Goal: Task Accomplishment & Management: Manage account settings

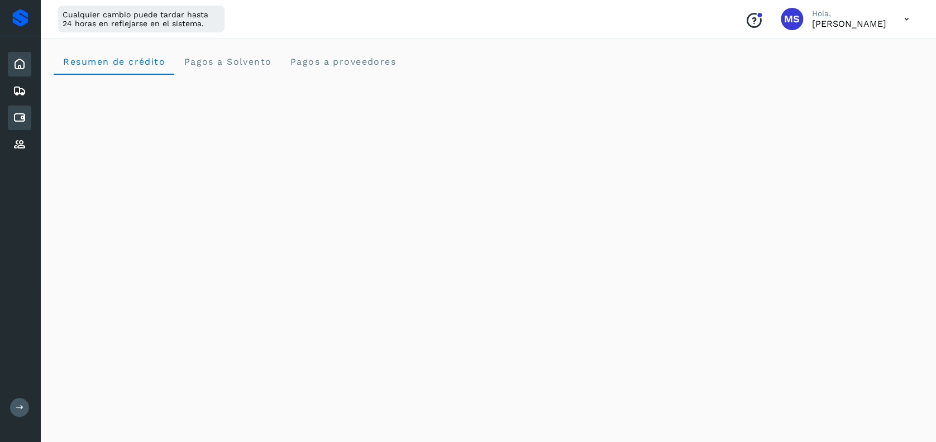
click at [18, 127] on div "Cuentas por pagar" at bounding box center [19, 118] width 23 height 25
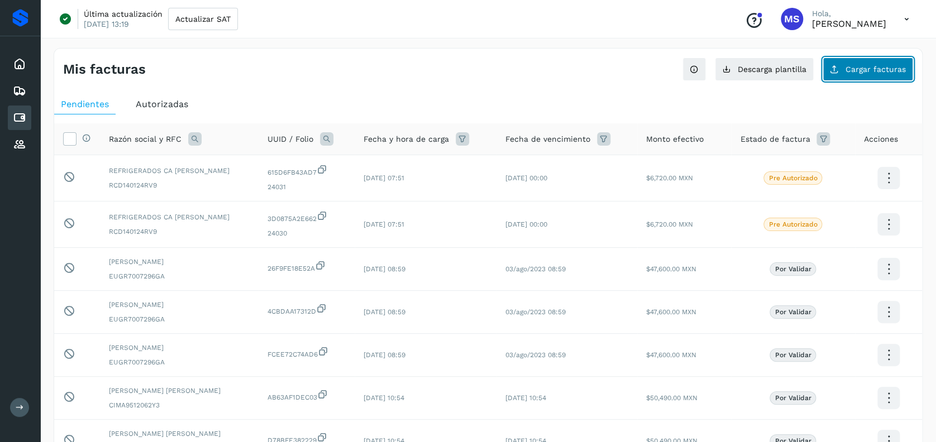
click at [862, 68] on span "Cargar facturas" at bounding box center [876, 69] width 60 height 8
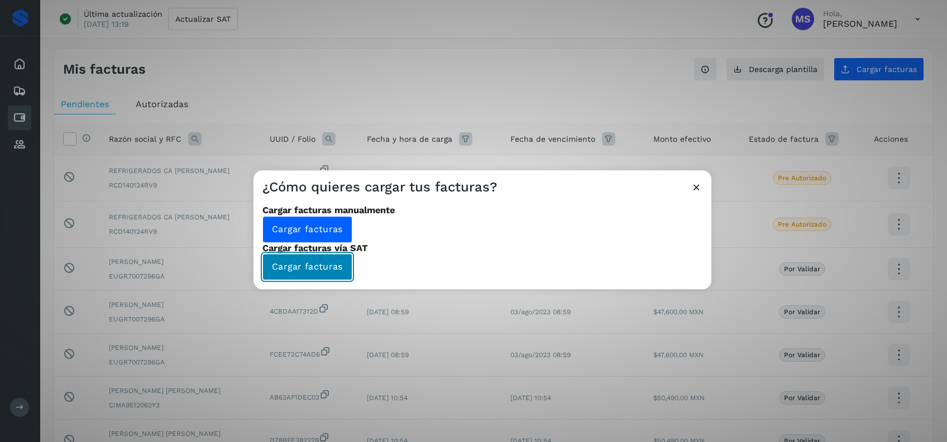
click at [343, 261] on span "Cargar facturas" at bounding box center [307, 267] width 71 height 12
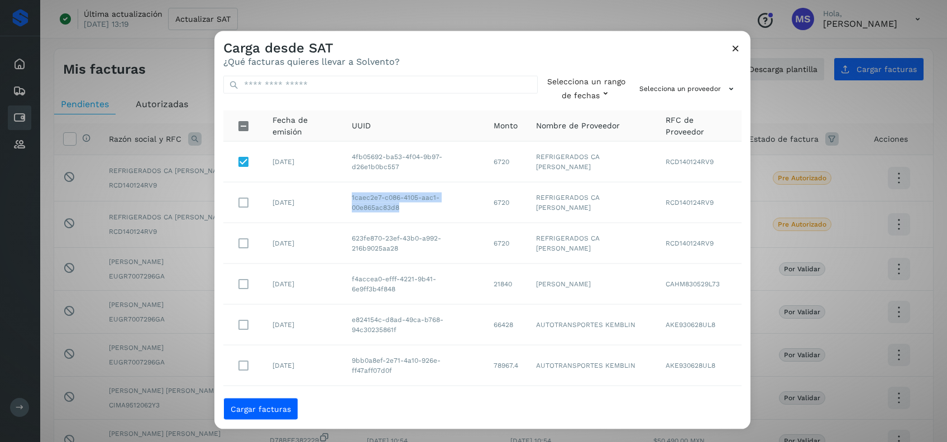
drag, startPoint x: 409, startPoint y: 201, endPoint x: 350, endPoint y: 189, distance: 60.4
click at [350, 189] on td "1caec2e7-c086-4105-aac1-00e865ac83d8" at bounding box center [414, 203] width 142 height 41
copy td "1caec2e7-c086-4105-aac1-00e865ac83d8"
click at [547, 80] on button "Selecciona un rango de fechas" at bounding box center [586, 89] width 79 height 26
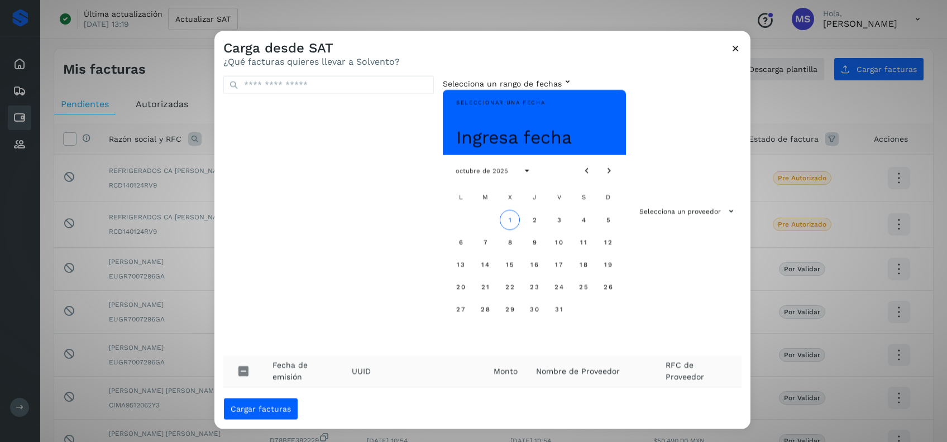
click at [495, 90] on div "Seleccionar una fecha Ingresa fecha octubre de 2025 L M X J V S D 1 2 3 4 5 6 7…" at bounding box center [534, 218] width 183 height 257
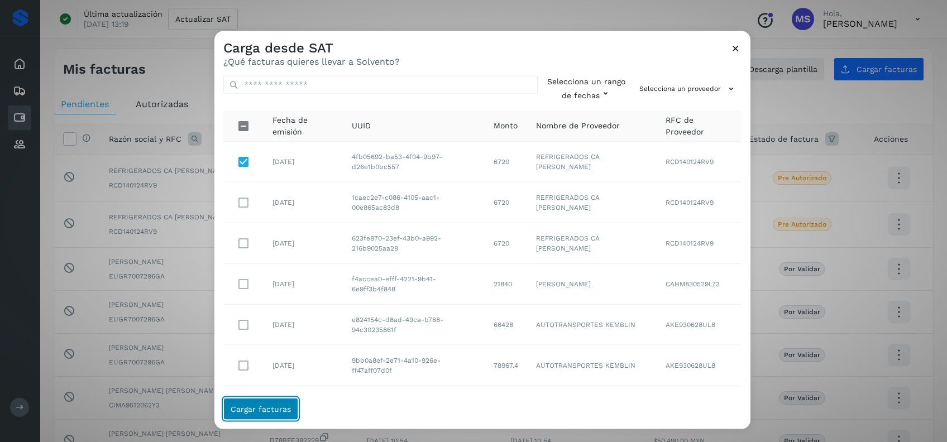
click at [265, 411] on span "Cargar facturas" at bounding box center [261, 409] width 60 height 8
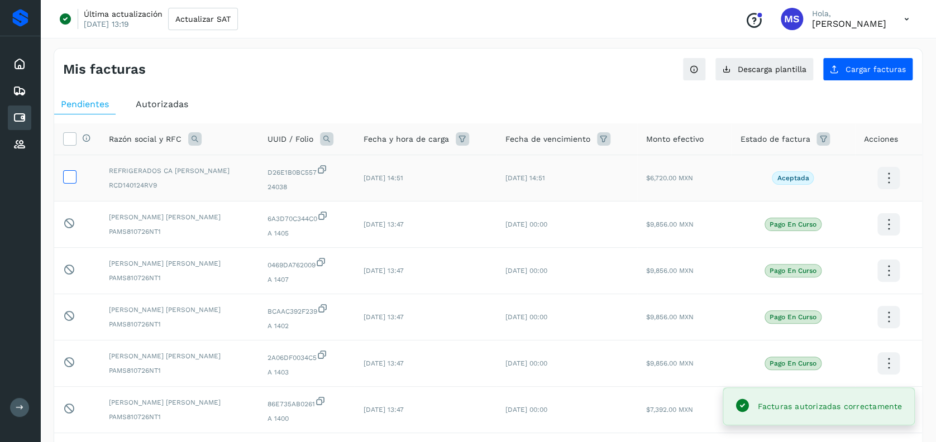
click at [72, 180] on icon at bounding box center [70, 176] width 12 height 12
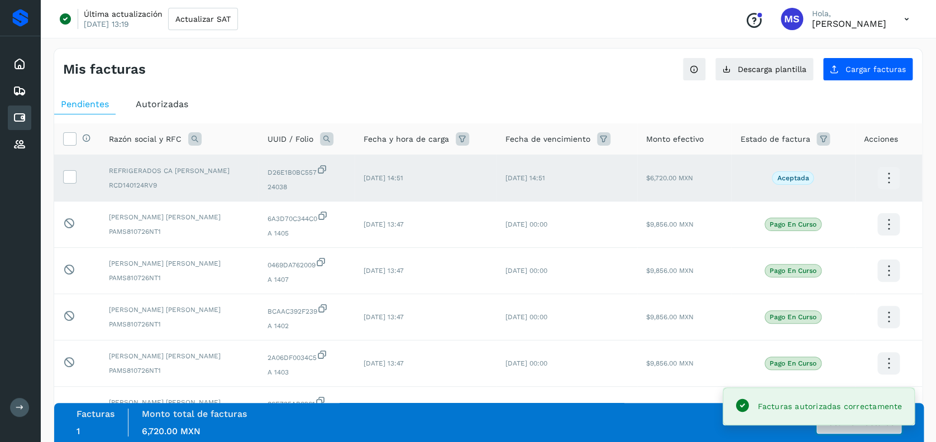
click at [865, 433] on button "Autorizar facturas" at bounding box center [859, 423] width 85 height 22
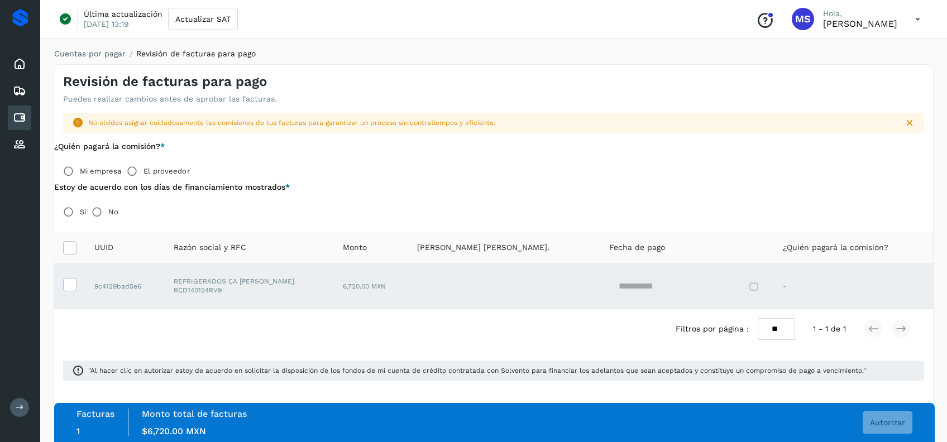
click at [156, 178] on label "El proveedor" at bounding box center [167, 171] width 46 height 22
click at [898, 421] on span "Autorizar" at bounding box center [887, 423] width 35 height 8
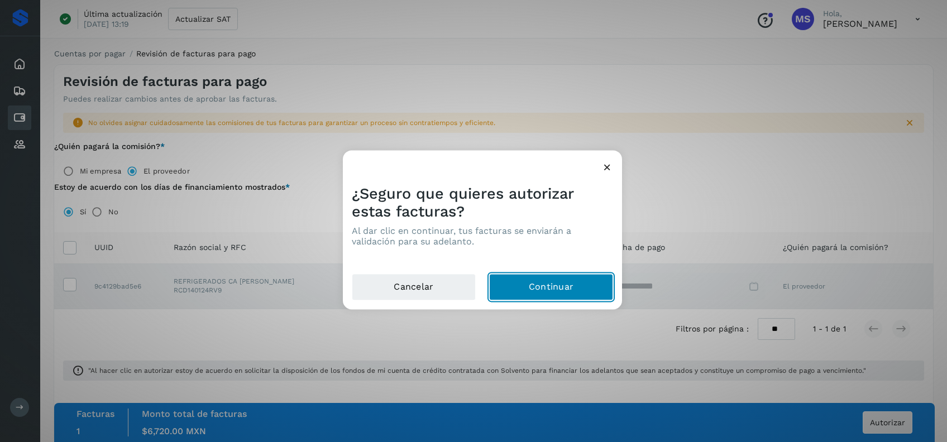
click at [581, 276] on button "Continuar" at bounding box center [551, 287] width 124 height 27
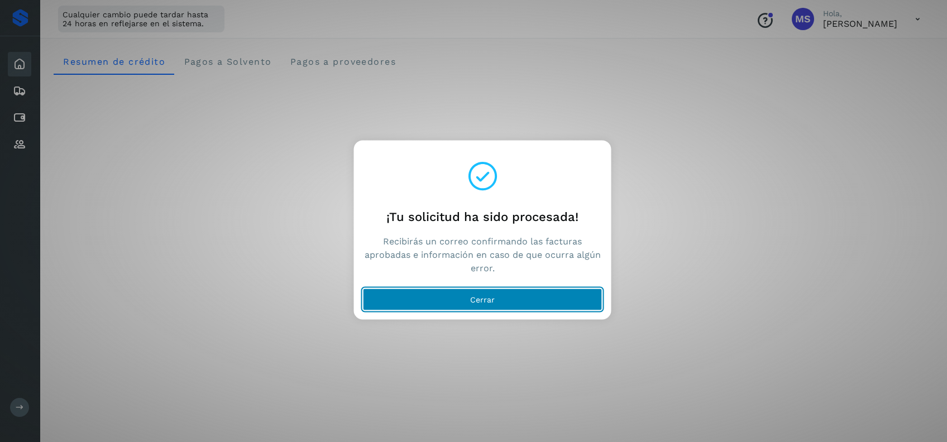
click at [545, 305] on button "Cerrar" at bounding box center [483, 300] width 240 height 22
